Goal: Transaction & Acquisition: Obtain resource

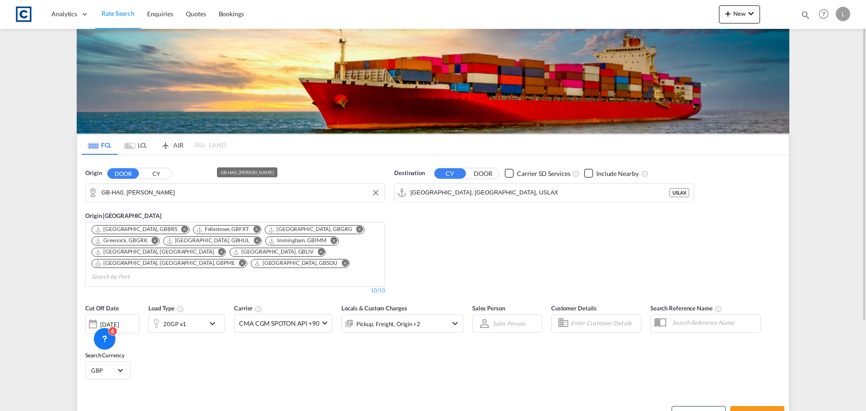
drag, startPoint x: 0, startPoint y: 0, endPoint x: 135, endPoint y: 190, distance: 233.3
click at [135, 190] on input "GB-HA0, [PERSON_NAME]" at bounding box center [241, 193] width 279 height 14
click at [459, 191] on input "[GEOGRAPHIC_DATA], [GEOGRAPHIC_DATA], USLAX" at bounding box center [550, 193] width 279 height 14
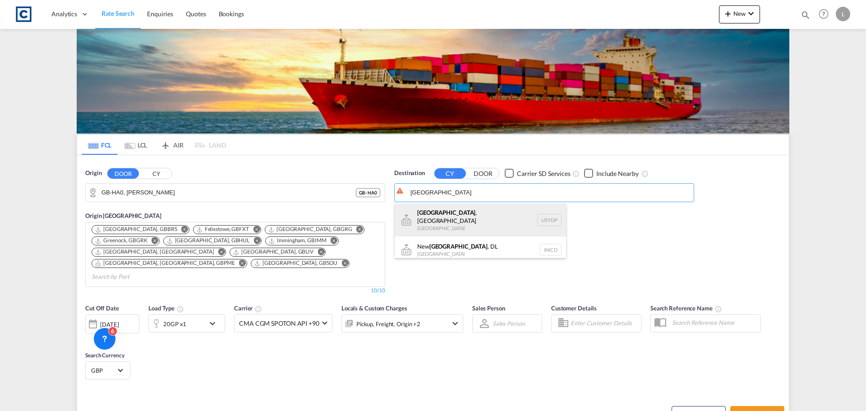
click at [470, 218] on div "[GEOGRAPHIC_DATA] , [GEOGRAPHIC_DATA] [GEOGRAPHIC_DATA] USYDP" at bounding box center [480, 220] width 171 height 32
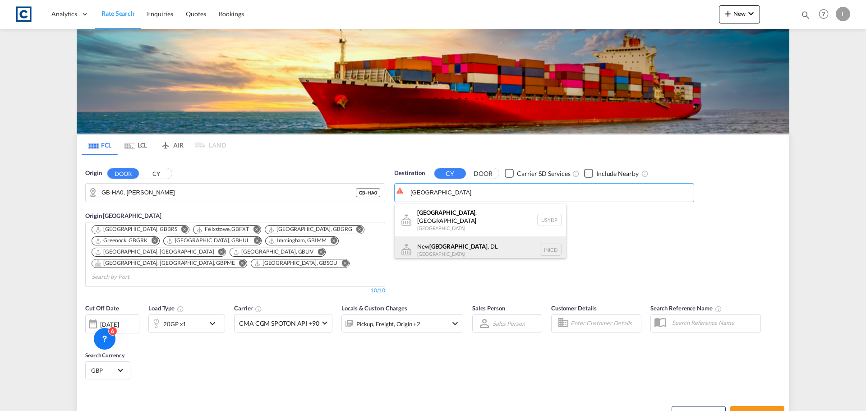
click at [444, 247] on div "[GEOGRAPHIC_DATA] , DL [GEOGRAPHIC_DATA] INICD" at bounding box center [480, 249] width 171 height 27
type input "[GEOGRAPHIC_DATA], DL, INICD"
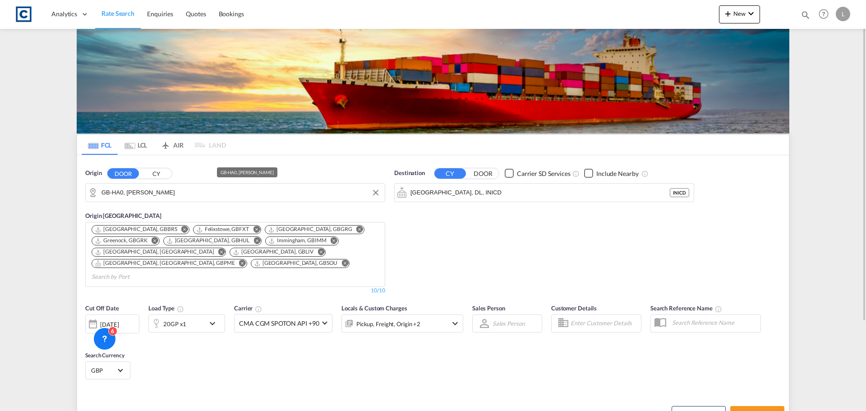
click at [156, 188] on input "GB-HA0, [PERSON_NAME]" at bounding box center [241, 193] width 279 height 14
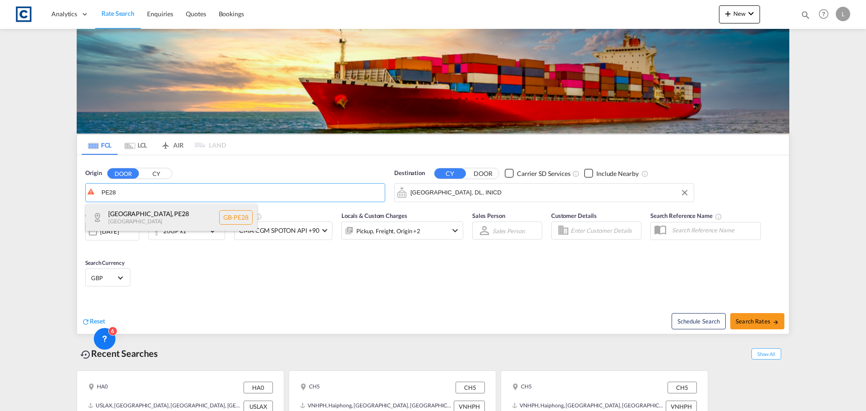
click at [135, 218] on div "[GEOGRAPHIC_DATA] , PE28 [GEOGRAPHIC_DATA] [GEOGRAPHIC_DATA]-PE28" at bounding box center [171, 217] width 171 height 27
type input "GB-PE28, [GEOGRAPHIC_DATA]"
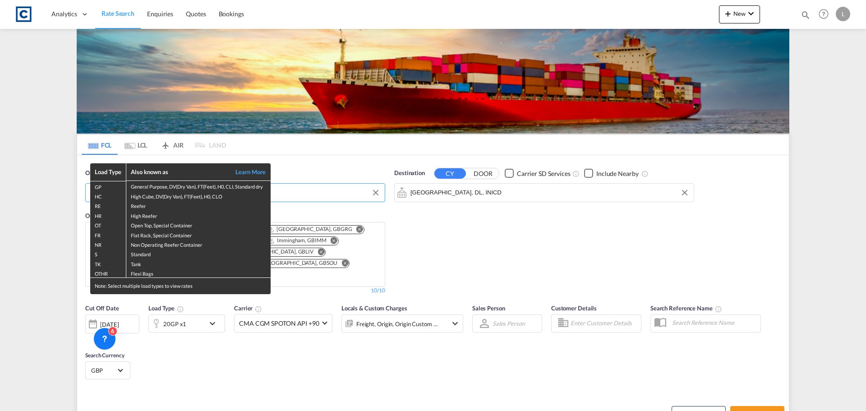
click at [197, 314] on div "Load Type Also known as Learn More GP General Purpose, DV(Dry Van), FT(Feet), H…" at bounding box center [433, 205] width 866 height 411
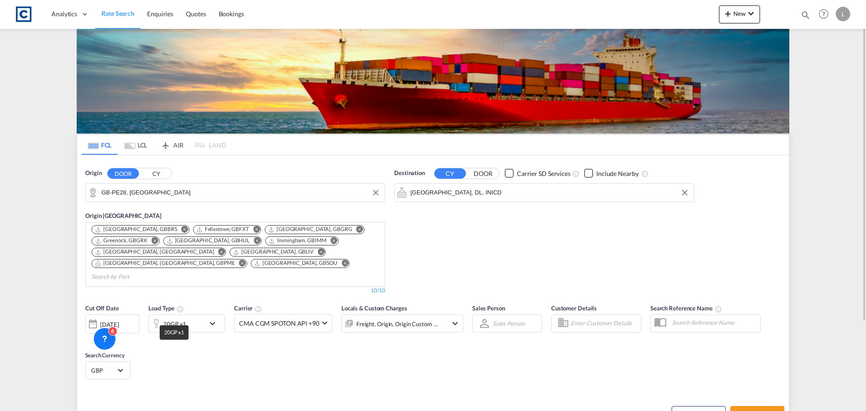
click at [171, 318] on div "20GP x1" at bounding box center [174, 324] width 23 height 13
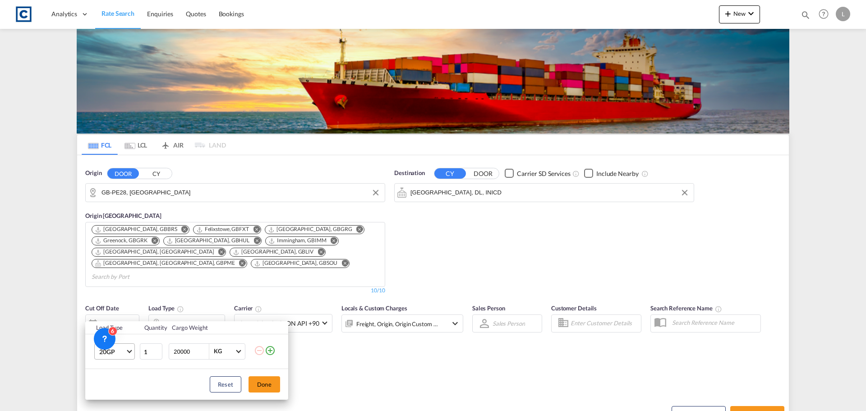
click at [110, 349] on span "20GP" at bounding box center [112, 351] width 26 height 9
click at [133, 348] on md-option "40HC" at bounding box center [122, 346] width 61 height 22
drag, startPoint x: 267, startPoint y: 384, endPoint x: 278, endPoint y: 386, distance: 10.5
click at [268, 385] on button "Done" at bounding box center [265, 384] width 32 height 16
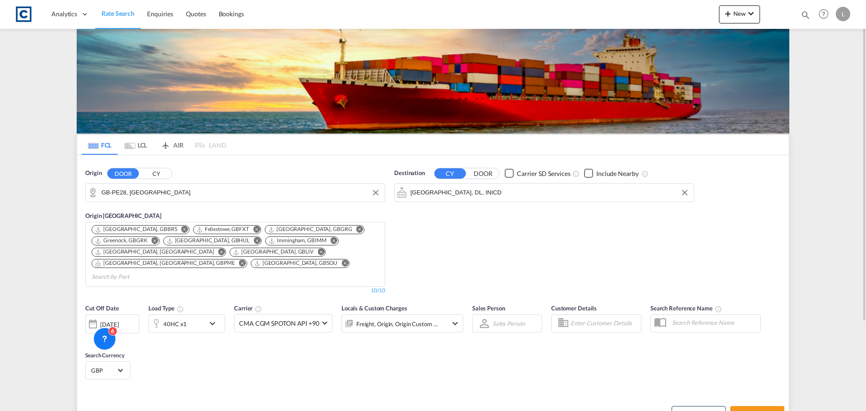
click at [119, 320] on div "[DATE]" at bounding box center [109, 324] width 19 height 8
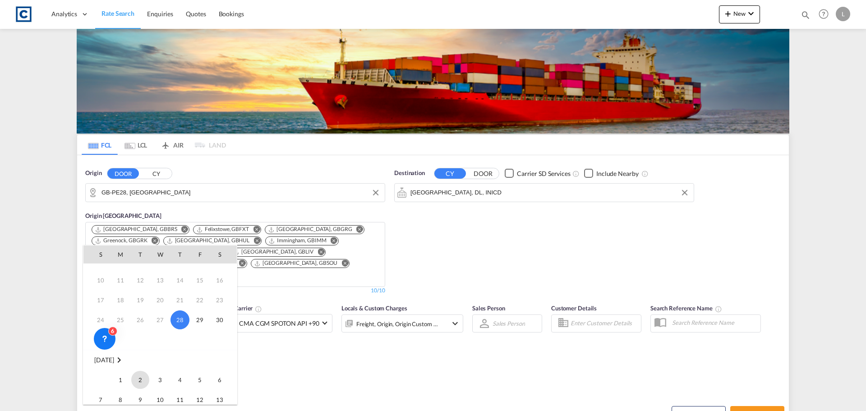
scroll to position [45, 0]
click at [123, 367] on span "1" at bounding box center [120, 368] width 18 height 18
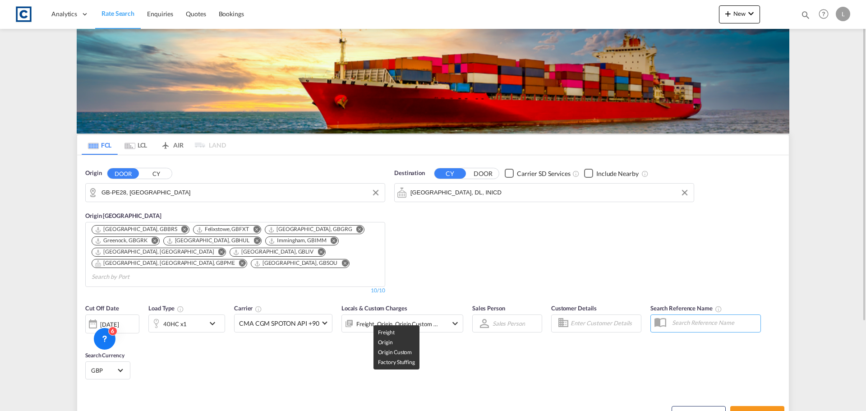
click at [418, 318] on div "Freight, Origin, Origin Custom +1" at bounding box center [397, 324] width 82 height 13
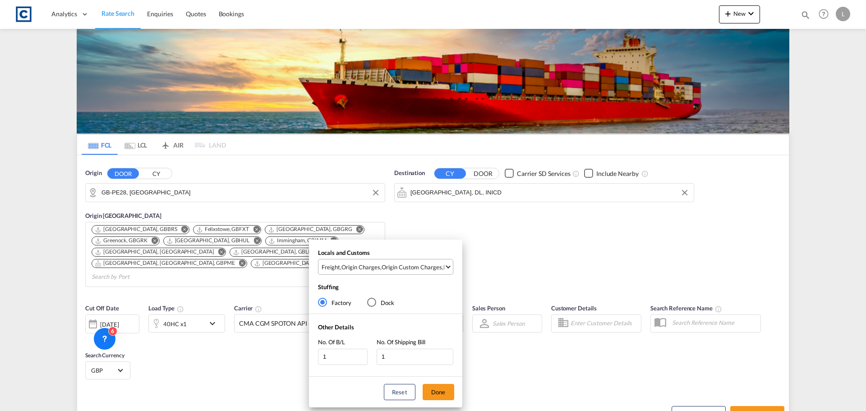
click at [424, 266] on div "Origin Custom Charges" at bounding box center [412, 267] width 60 height 8
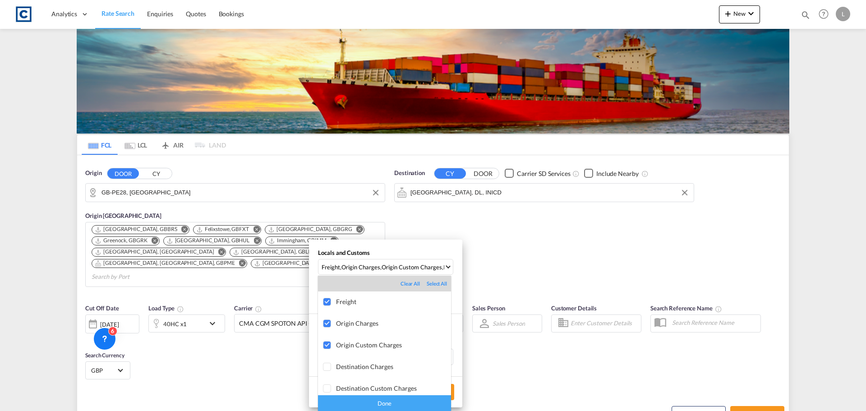
click at [390, 405] on div "Done" at bounding box center [384, 403] width 133 height 16
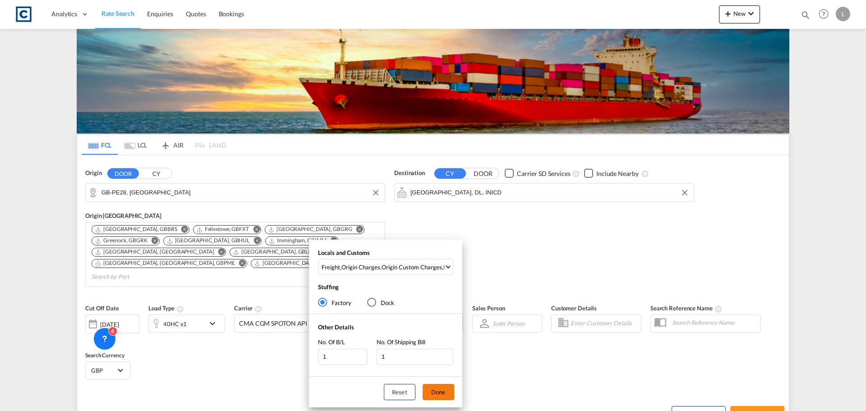
click at [438, 389] on button "Done" at bounding box center [439, 392] width 32 height 16
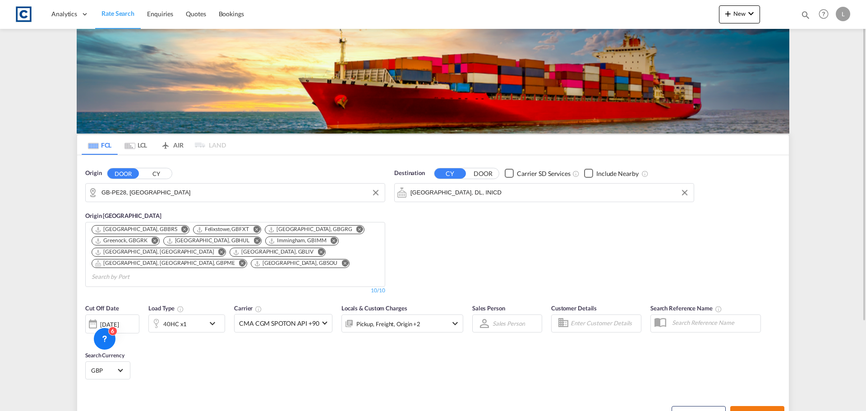
click at [766, 411] on span "Search Rates" at bounding box center [757, 414] width 43 height 7
type input "PE28 to INICD / [DATE]"
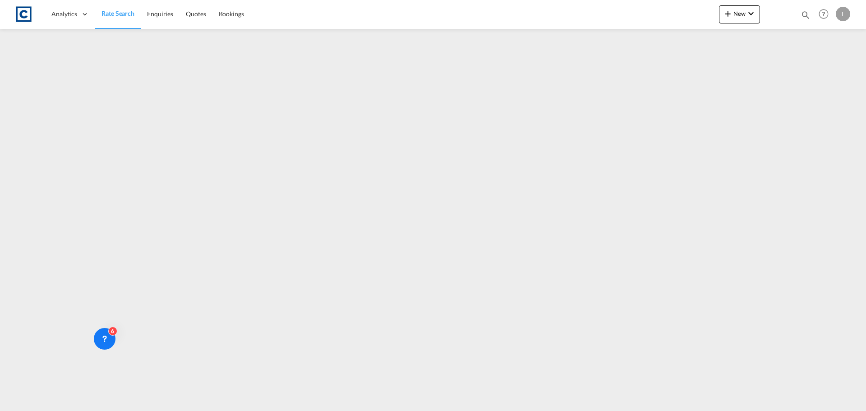
click at [119, 7] on link "Rate Search" at bounding box center [118, 14] width 46 height 29
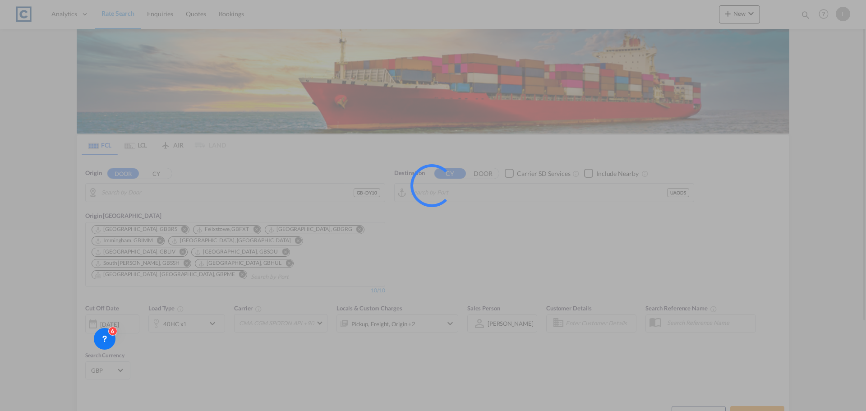
type input "GB-DY10, [GEOGRAPHIC_DATA]"
type input "Odesa ([GEOGRAPHIC_DATA]), UAODS"
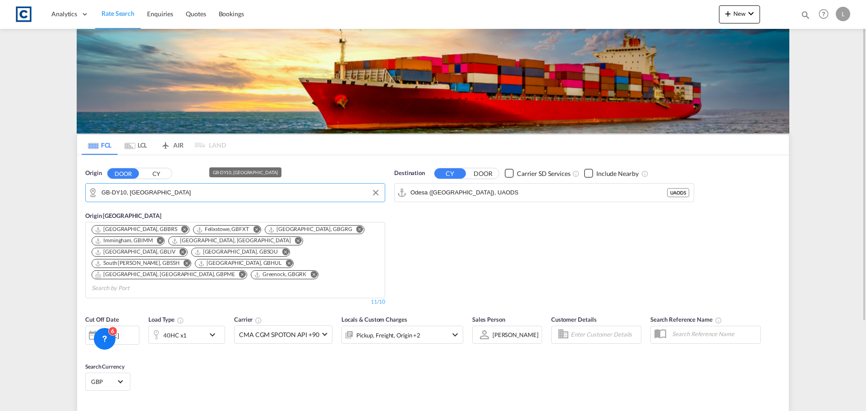
click at [146, 193] on input "GB-DY10, [GEOGRAPHIC_DATA]" at bounding box center [241, 193] width 279 height 14
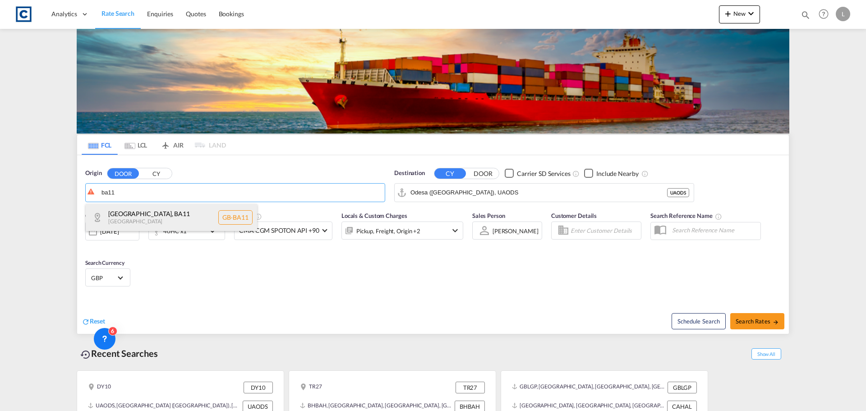
click at [134, 213] on div "[GEOGRAPHIC_DATA] , BA11 [GEOGRAPHIC_DATA] [GEOGRAPHIC_DATA]-BA11" at bounding box center [171, 217] width 171 height 27
type input "GB-BA11, [GEOGRAPHIC_DATA]"
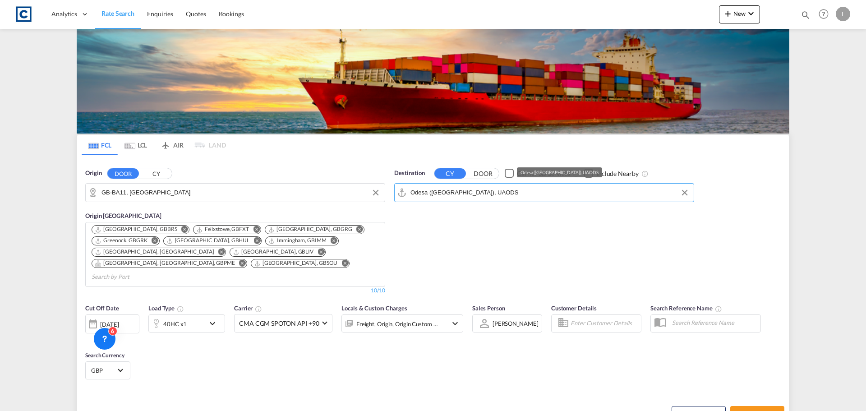
click at [466, 190] on input "Odesa ([GEOGRAPHIC_DATA]), UAODS" at bounding box center [550, 193] width 279 height 14
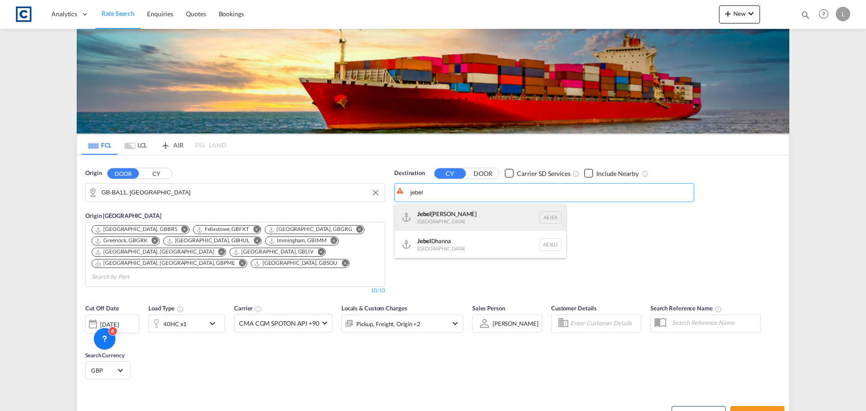
click at [470, 217] on div "[GEOGRAPHIC_DATA] [GEOGRAPHIC_DATA]" at bounding box center [480, 217] width 171 height 27
type input "[GEOGRAPHIC_DATA], [GEOGRAPHIC_DATA]"
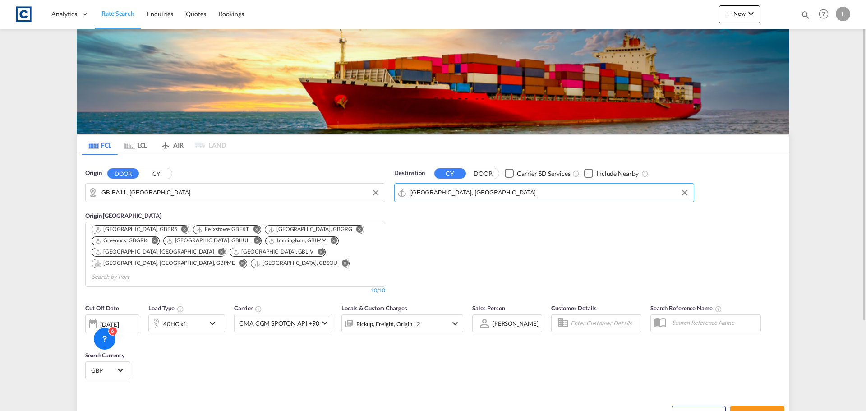
click at [106, 320] on div "[DATE]" at bounding box center [109, 324] width 19 height 8
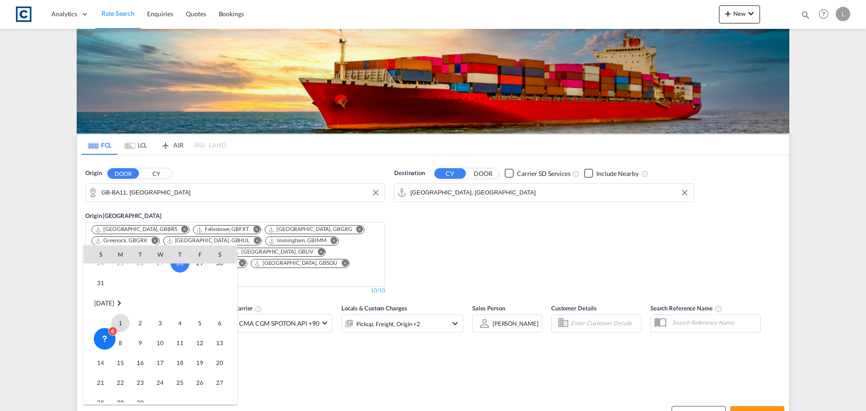
click at [120, 325] on span "1" at bounding box center [120, 323] width 18 height 18
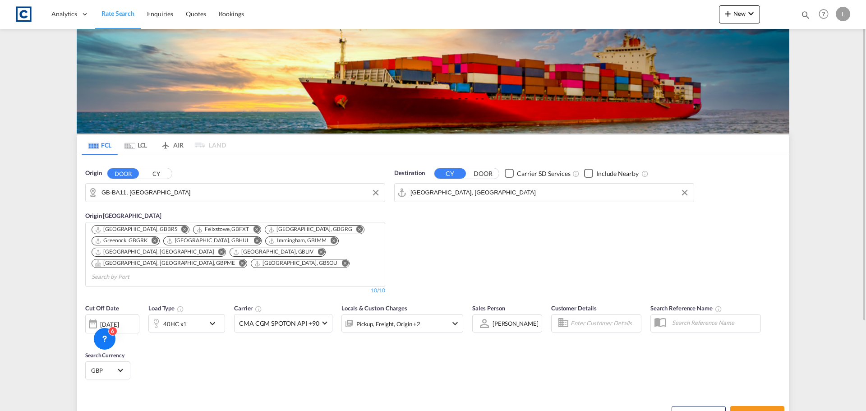
click at [425, 315] on div "Pickup, Freight, Origin +2" at bounding box center [390, 324] width 97 height 18
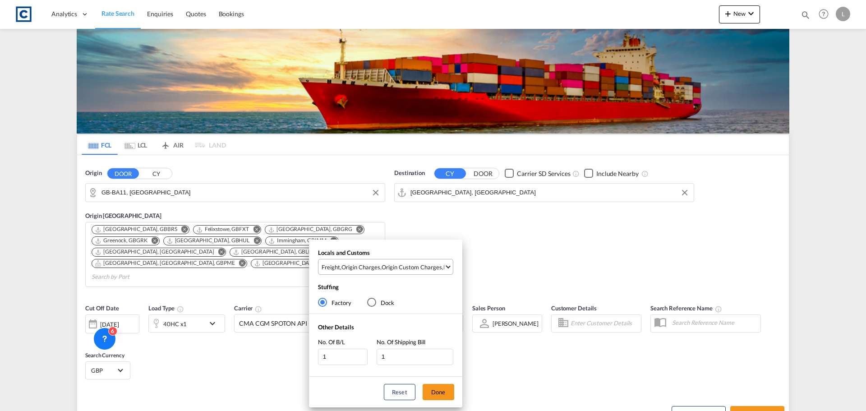
click at [426, 268] on div "Origin Custom Charges" at bounding box center [412, 267] width 60 height 8
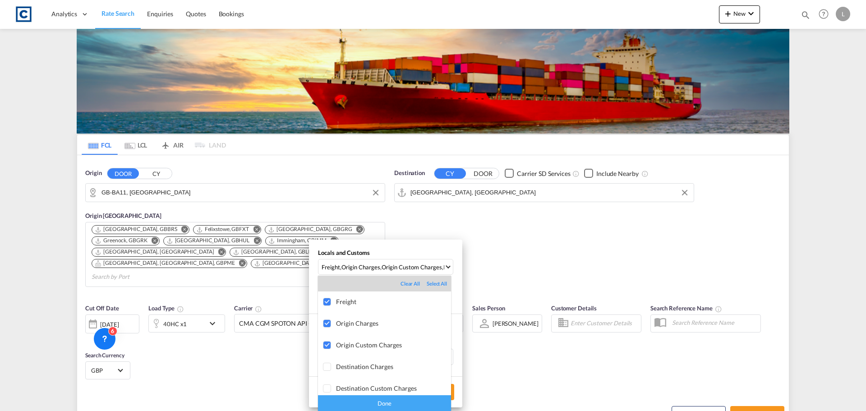
click at [387, 398] on div "Done" at bounding box center [384, 403] width 133 height 16
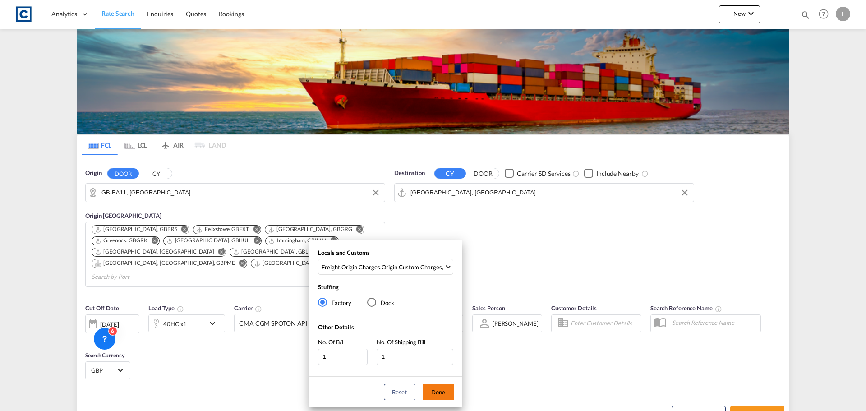
drag, startPoint x: 445, startPoint y: 388, endPoint x: 649, endPoint y: 394, distance: 203.6
click at [446, 389] on button "Done" at bounding box center [439, 392] width 32 height 16
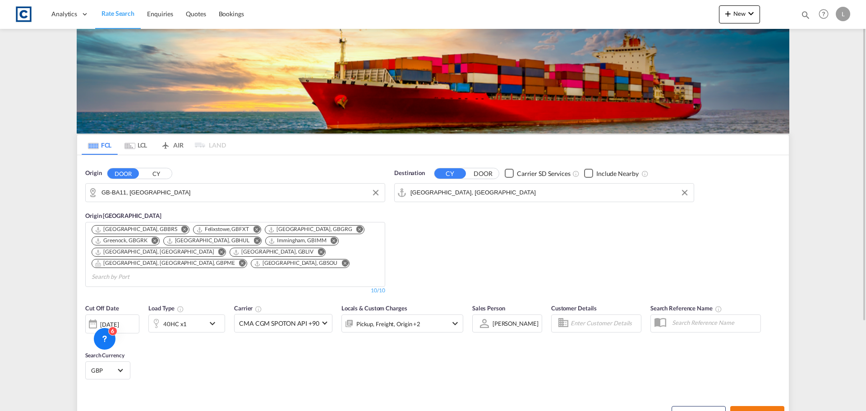
click at [770, 411] on span "Search Rates" at bounding box center [757, 414] width 43 height 7
type input "BA11 to AEJEA / [DATE]"
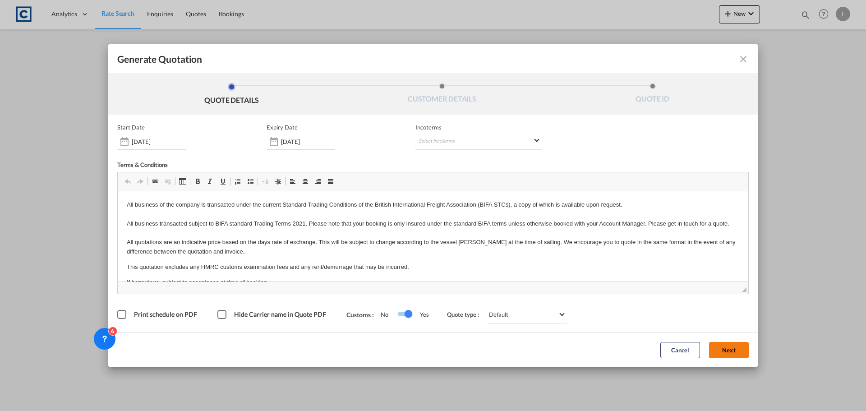
click at [733, 351] on button "Next" at bounding box center [729, 350] width 40 height 16
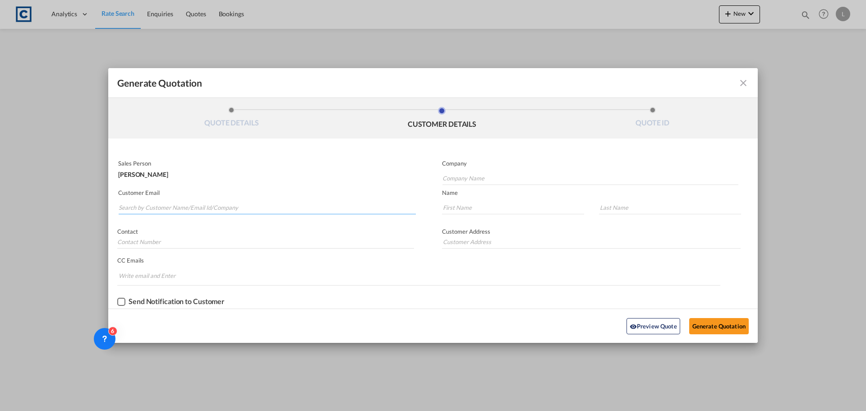
click at [248, 207] on input "Search by Customer Name/Email Id/Company" at bounding box center [267, 208] width 297 height 14
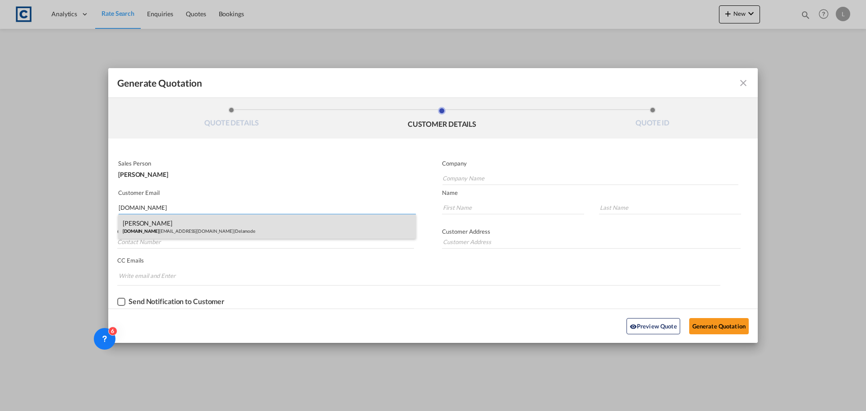
type input "[DOMAIN_NAME]"
click at [222, 219] on div "[PERSON_NAME] [DOMAIN_NAME] [PERSON_NAME][EMAIL_ADDRESS][DOMAIN_NAME] | Delamode" at bounding box center [267, 226] width 298 height 24
type input "Delamode"
type input "[PERSON_NAME][EMAIL_ADDRESS][PERSON_NAME][DOMAIN_NAME]"
type input "[PERSON_NAME]"
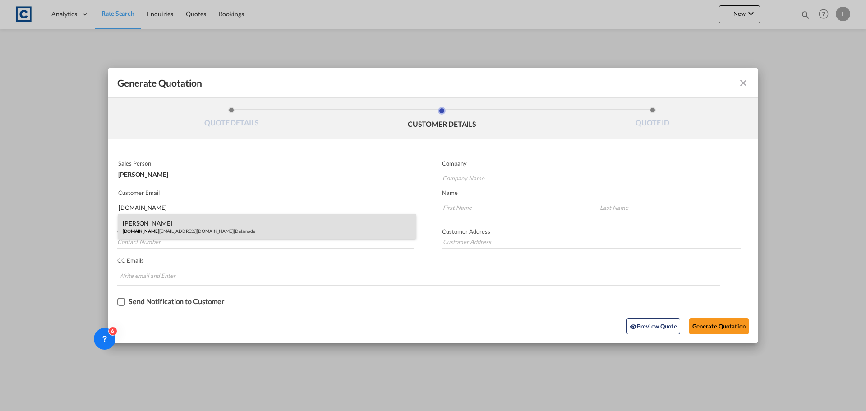
type input "[PERSON_NAME]"
type input "[STREET_ADDRESS]"
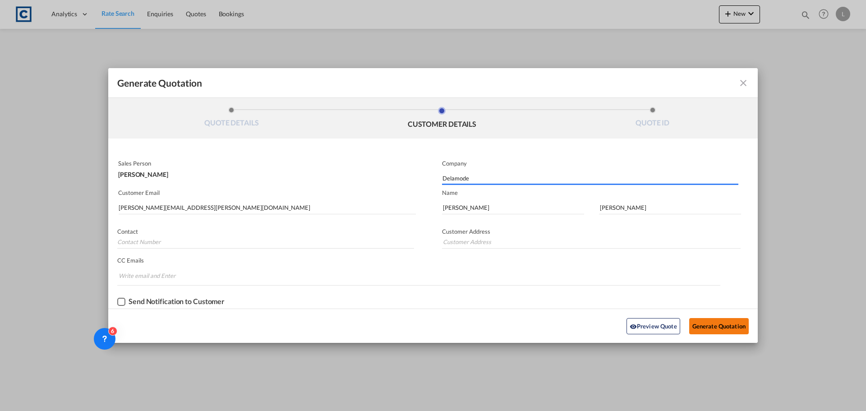
click at [708, 322] on button "Generate Quotation" at bounding box center [719, 326] width 60 height 16
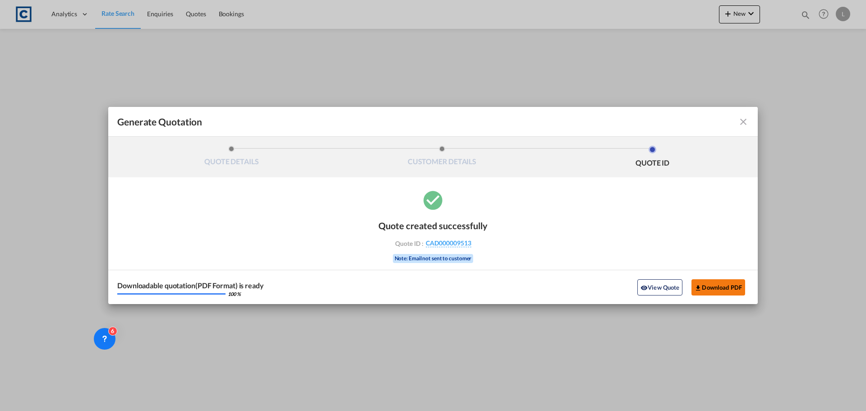
click at [732, 288] on button "Download PDF" at bounding box center [719, 287] width 54 height 16
drag, startPoint x: 740, startPoint y: 121, endPoint x: 852, endPoint y: 14, distance: 155.4
click at [741, 121] on md-icon "icon-close fg-AAA8AD cursor m-0" at bounding box center [743, 121] width 11 height 11
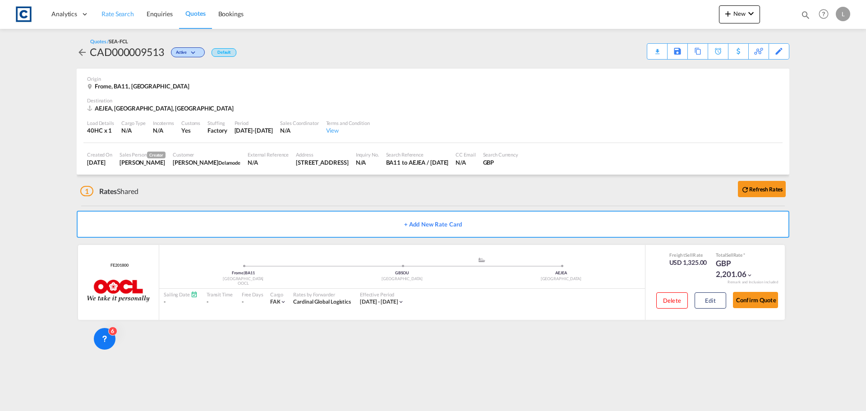
click at [123, 14] on span "Rate Search" at bounding box center [118, 14] width 32 height 8
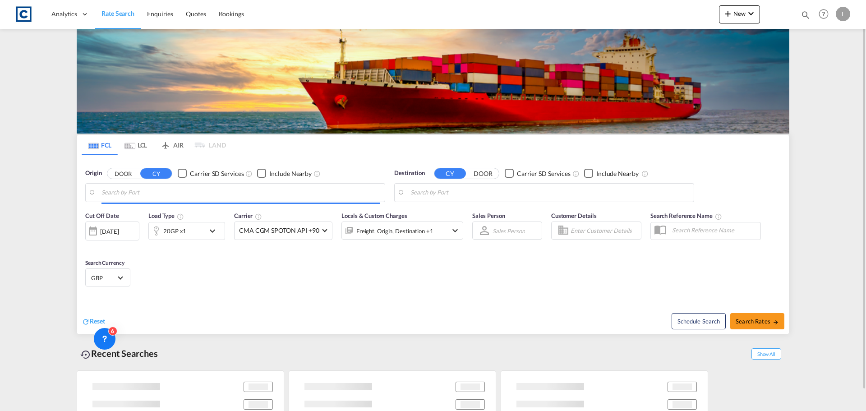
type input "GB-BA11, [GEOGRAPHIC_DATA]"
type input "[GEOGRAPHIC_DATA], [GEOGRAPHIC_DATA]"
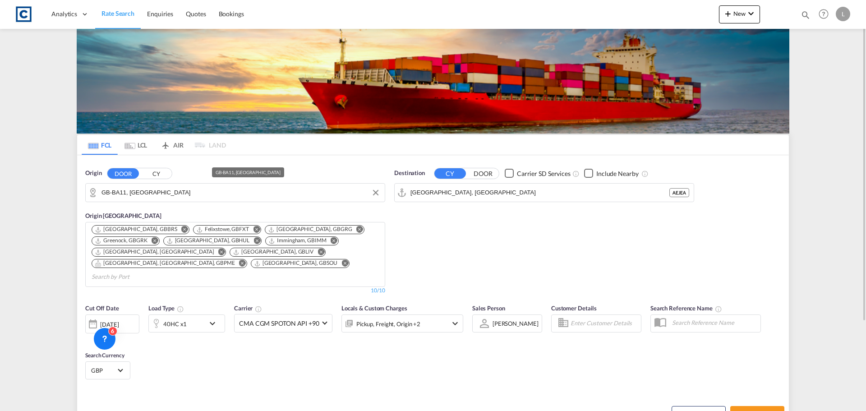
click at [123, 194] on input "GB-BA11, [GEOGRAPHIC_DATA]" at bounding box center [241, 193] width 279 height 14
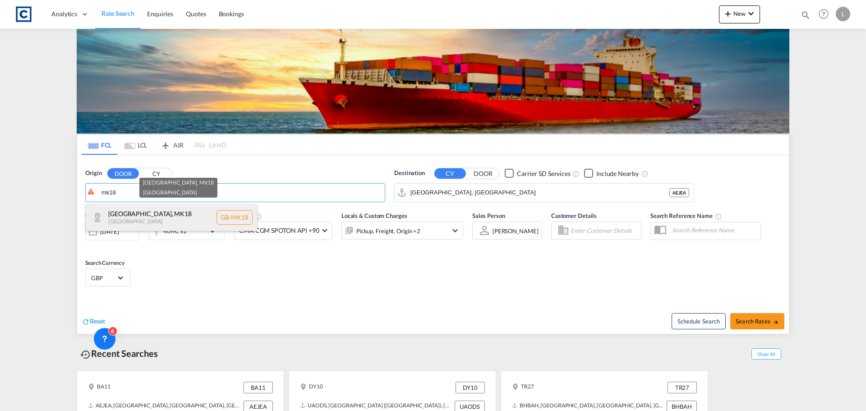
click at [129, 208] on div "[GEOGRAPHIC_DATA] , MK18 [GEOGRAPHIC_DATA] [GEOGRAPHIC_DATA]-MK18" at bounding box center [171, 217] width 171 height 27
type input "GB-MK18, [GEOGRAPHIC_DATA]"
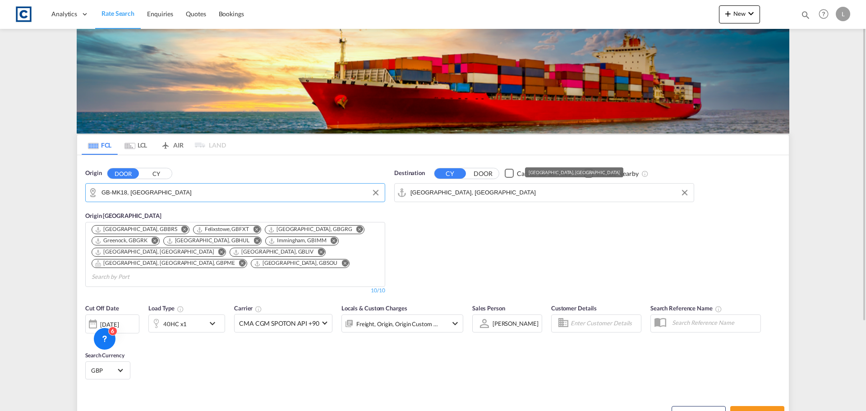
click at [458, 194] on input "[GEOGRAPHIC_DATA], [GEOGRAPHIC_DATA]" at bounding box center [550, 193] width 279 height 14
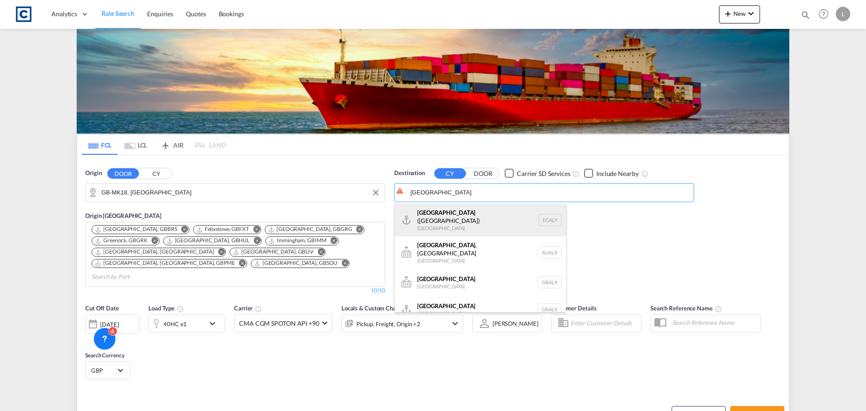
click at [465, 217] on div "Alexandria ([GEOGRAPHIC_DATA]) [GEOGRAPHIC_DATA] EGALY" at bounding box center [480, 220] width 171 height 32
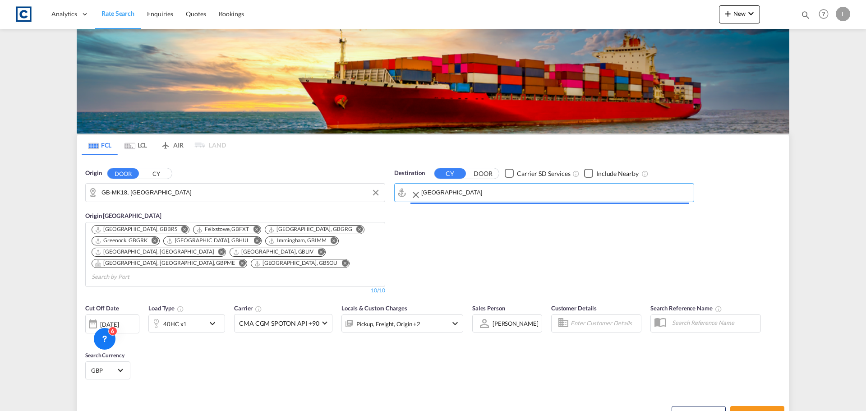
type input "Alexandria ([GEOGRAPHIC_DATA]), EGALY"
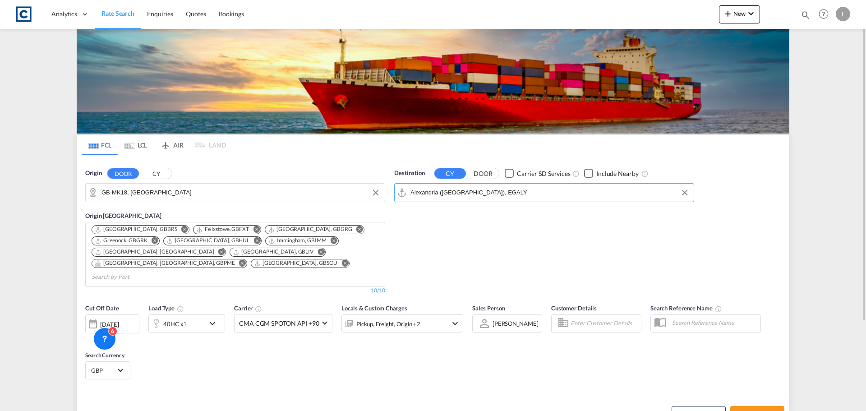
click at [194, 315] on div "40HC x1" at bounding box center [177, 324] width 56 height 18
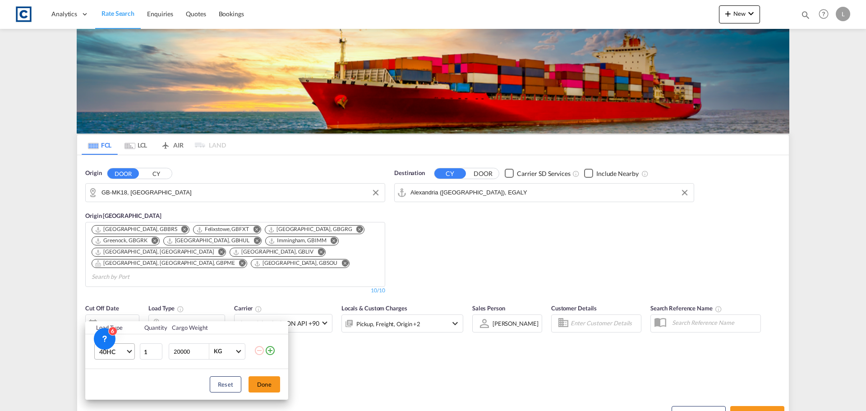
click at [122, 356] on span "40HC" at bounding box center [112, 351] width 26 height 9
drag, startPoint x: 123, startPoint y: 299, endPoint x: 125, endPoint y: 305, distance: 7.0
click at [123, 299] on md-option "20GP" at bounding box center [122, 302] width 61 height 22
click at [278, 383] on button "Done" at bounding box center [265, 384] width 32 height 16
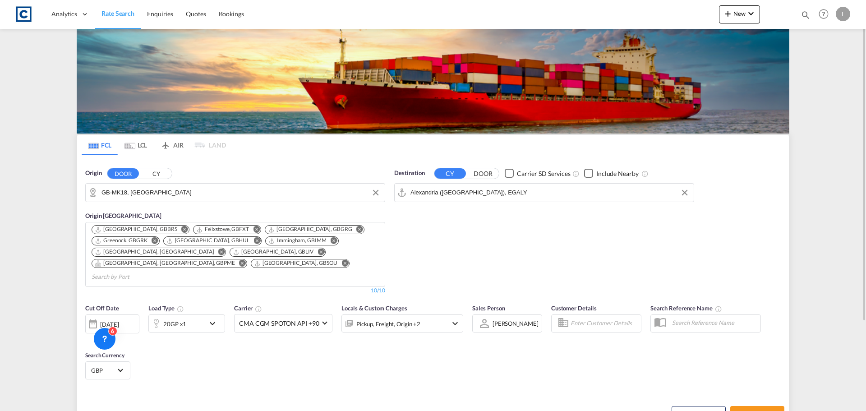
click at [119, 320] on div "[DATE]" at bounding box center [109, 324] width 19 height 8
click at [116, 370] on span "1" at bounding box center [120, 368] width 18 height 18
click at [762, 411] on span "Search Rates" at bounding box center [757, 414] width 43 height 7
type input "MK18 to EGALY / [DATE]"
